Goal: Check status

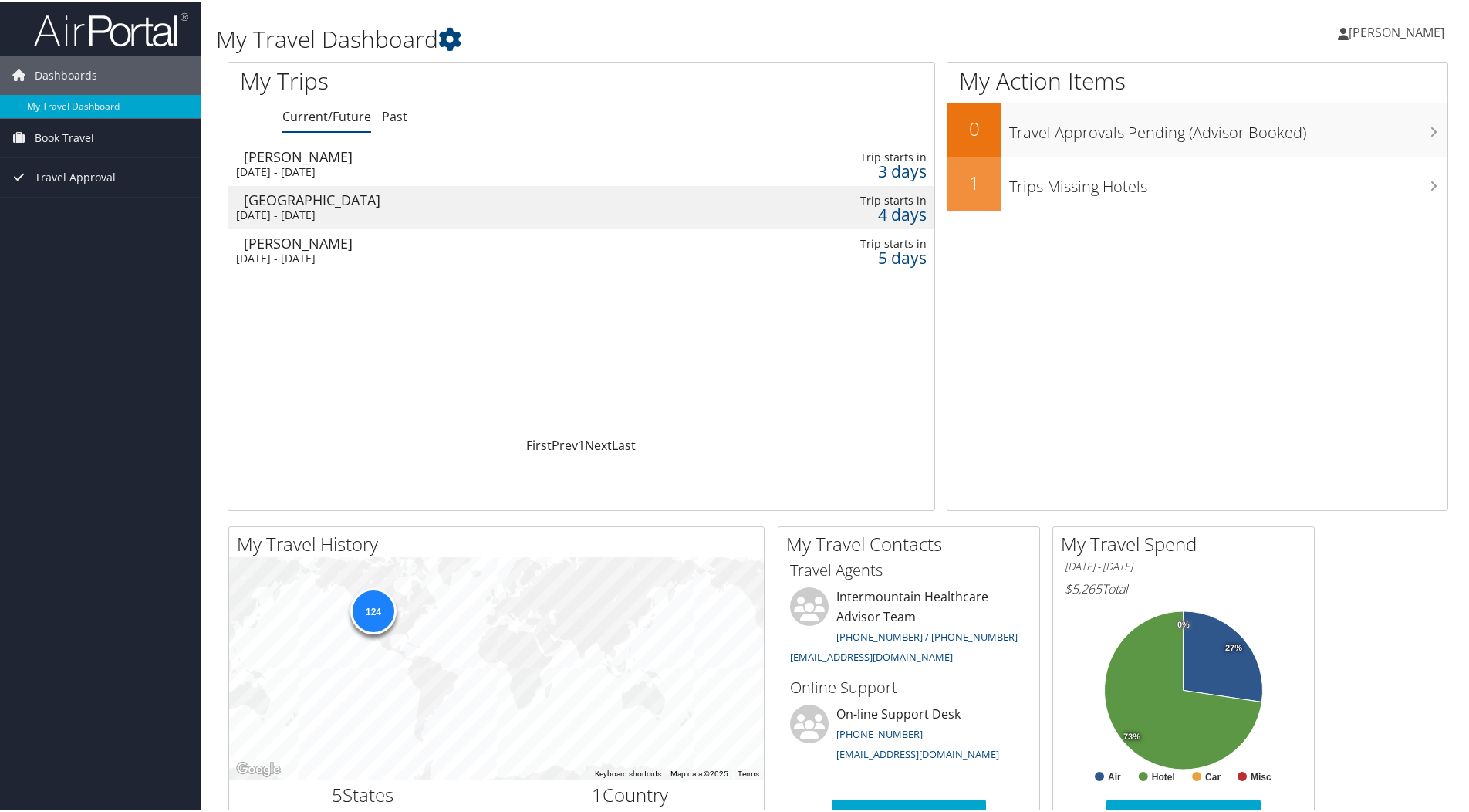
click at [285, 154] on div "Billings" at bounding box center [463, 155] width 439 height 14
click at [296, 244] on div "Billings" at bounding box center [463, 241] width 439 height 14
